Goal: Find specific page/section: Find specific page/section

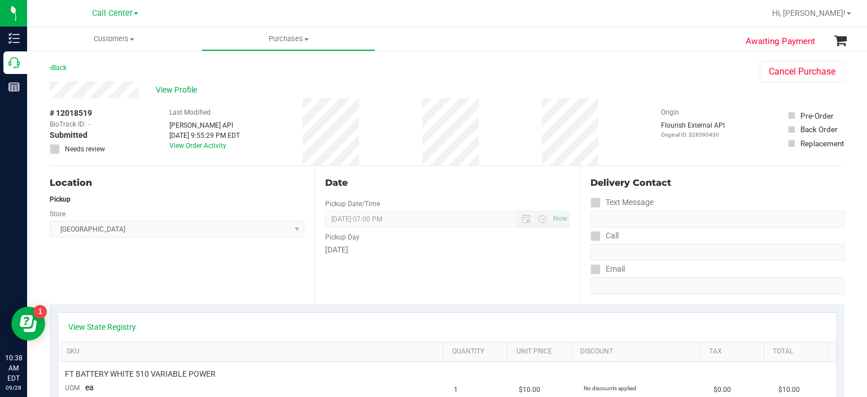
scroll to position [187, 0]
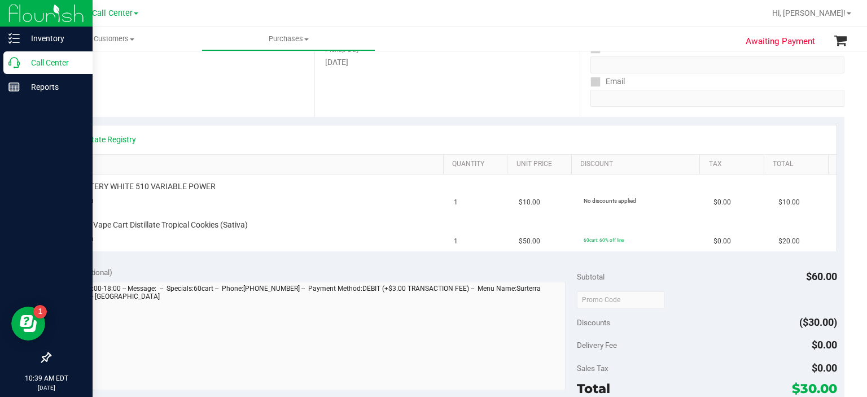
click at [5, 198] on div at bounding box center [46, 223] width 93 height 247
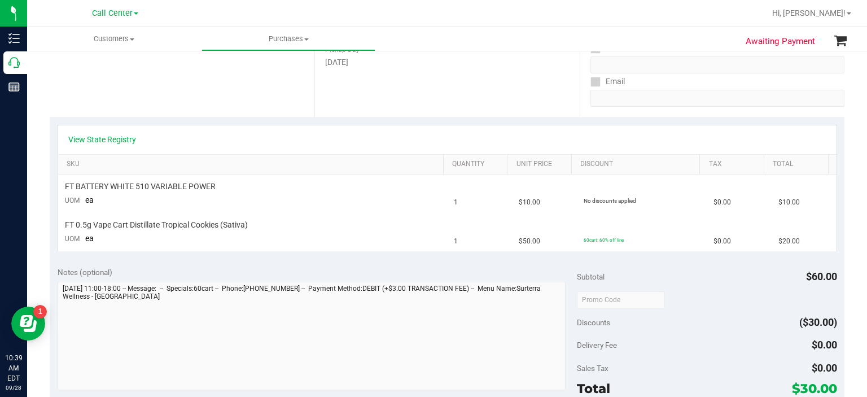
scroll to position [0, 0]
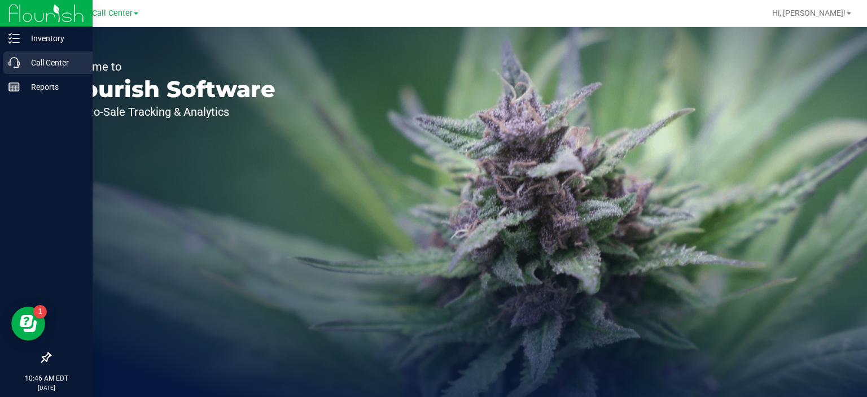
click at [52, 67] on p "Call Center" at bounding box center [54, 63] width 68 height 14
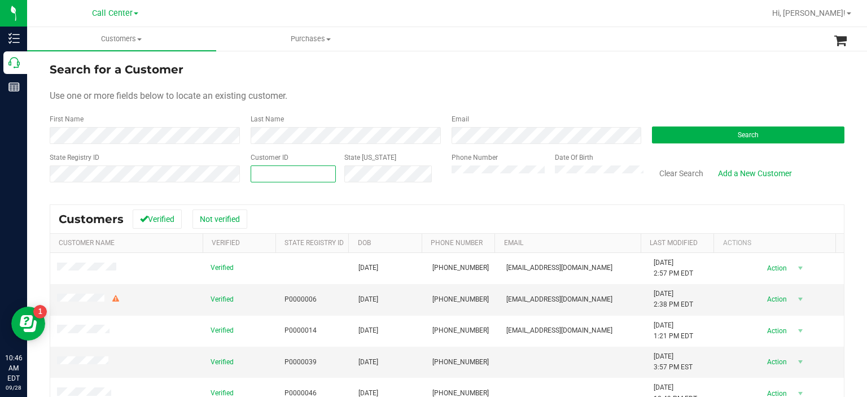
click at [275, 173] on span at bounding box center [293, 173] width 86 height 17
paste input "276958"
type input "276958"
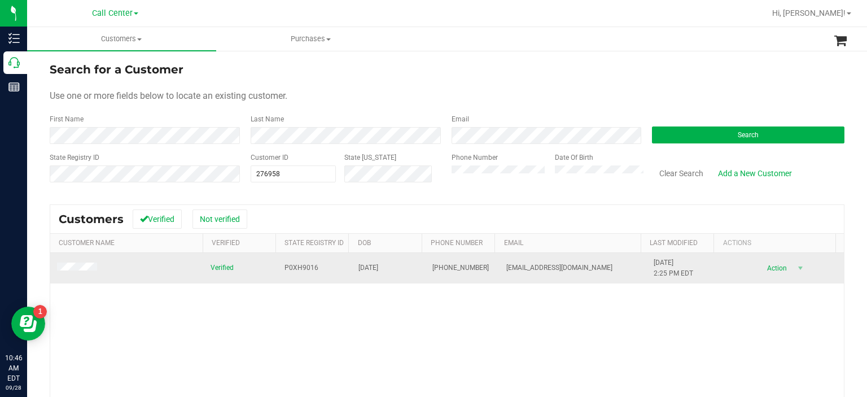
click at [296, 268] on span "P0XH9016" at bounding box center [301, 267] width 34 height 11
copy span "P0XH9016"
click at [518, 264] on span "ohara_30@msn.com" at bounding box center [559, 267] width 106 height 11
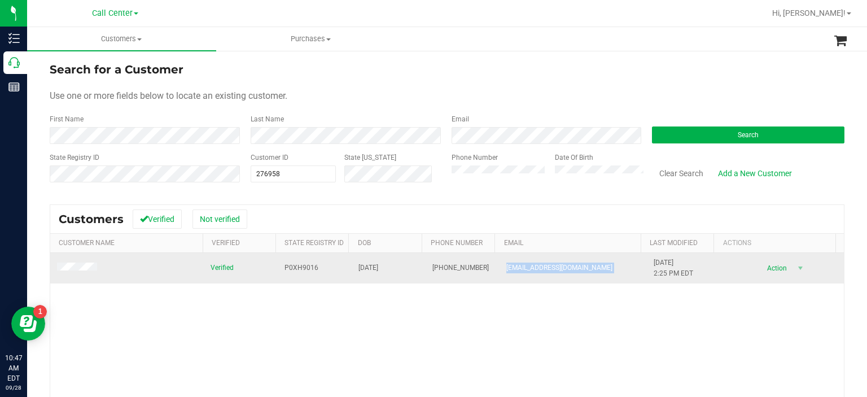
click at [518, 264] on span "ohara_30@msn.com" at bounding box center [559, 267] width 106 height 11
copy span "ohara_30@msn.com"
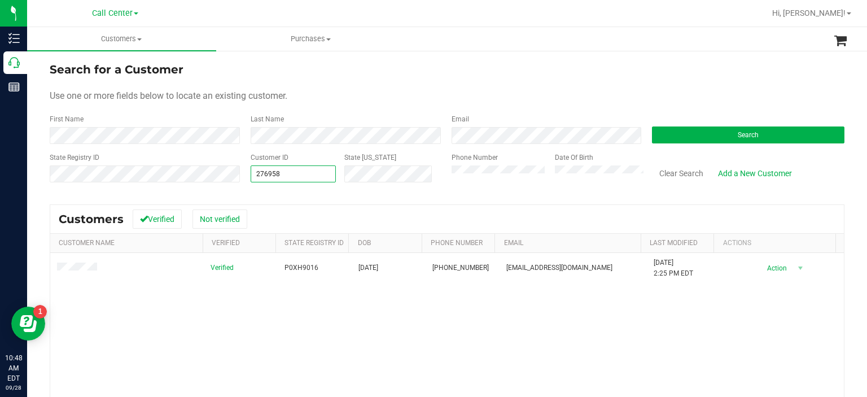
click at [304, 169] on span "276958 276958" at bounding box center [293, 173] width 86 height 17
click at [304, 169] on input "276958" at bounding box center [293, 174] width 85 height 16
paste input "1496257"
type input "1496257"
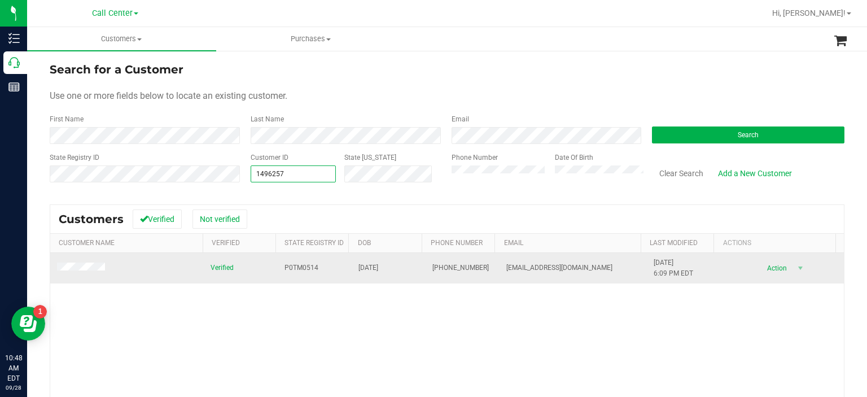
click at [296, 263] on span "P0TM0514" at bounding box center [301, 267] width 34 height 11
copy span "P0TM0514"
